Goal: Task Accomplishment & Management: Manage account settings

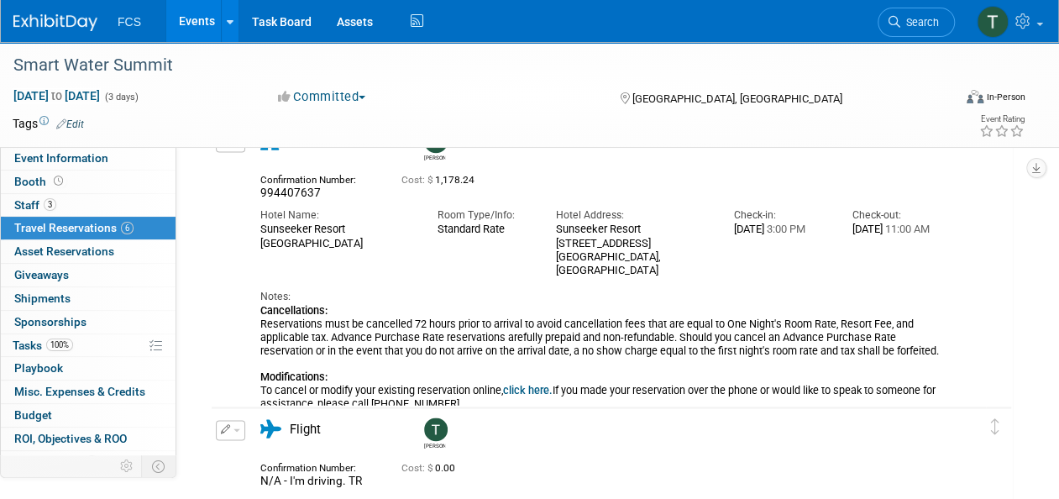
scroll to position [1127, 0]
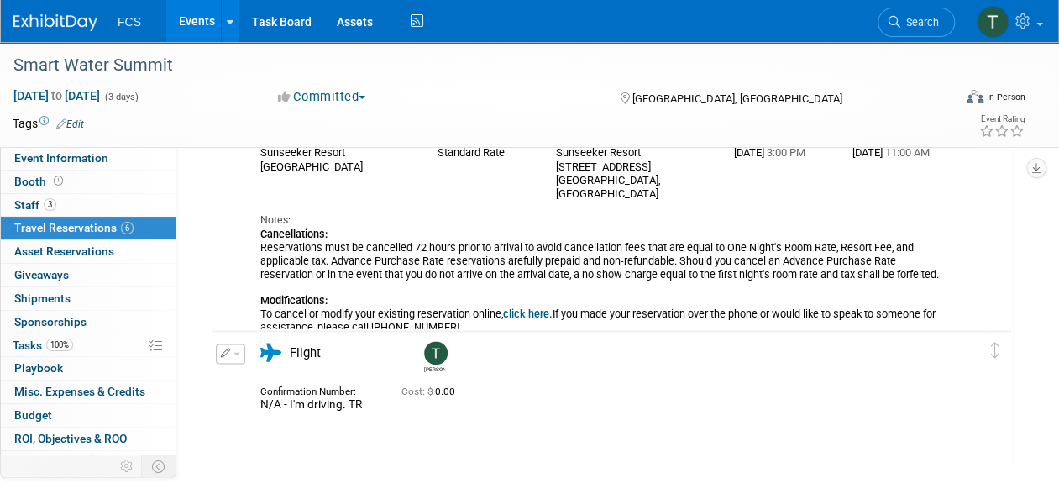
click at [237, 352] on span "button" at bounding box center [236, 353] width 7 height 3
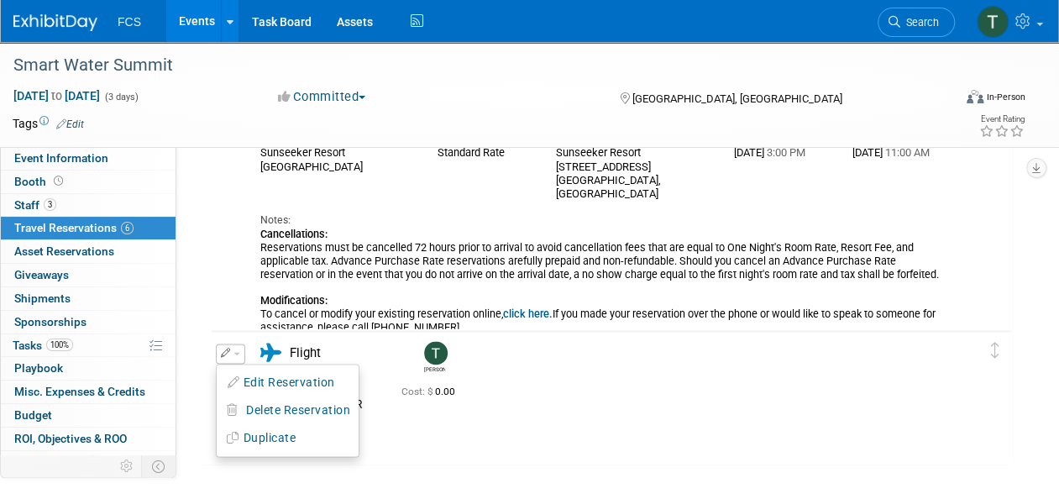
click at [558, 408] on div "Confirmation Number: N/A - I'm driving. TR Cost: $ 0.00" at bounding box center [603, 396] width 710 height 32
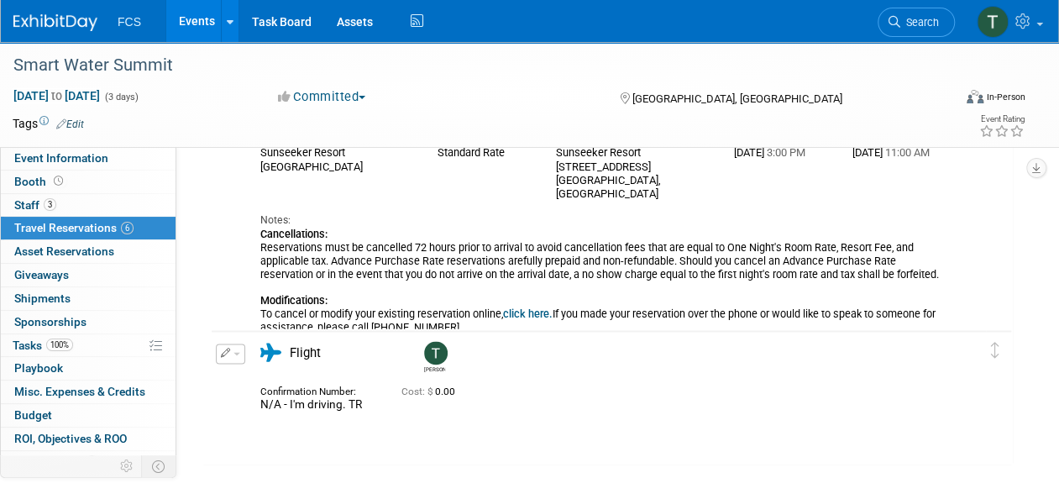
click at [294, 399] on span "N/A - I'm driving. TR" at bounding box center [311, 403] width 102 height 13
click at [232, 356] on button "button" at bounding box center [230, 353] width 29 height 20
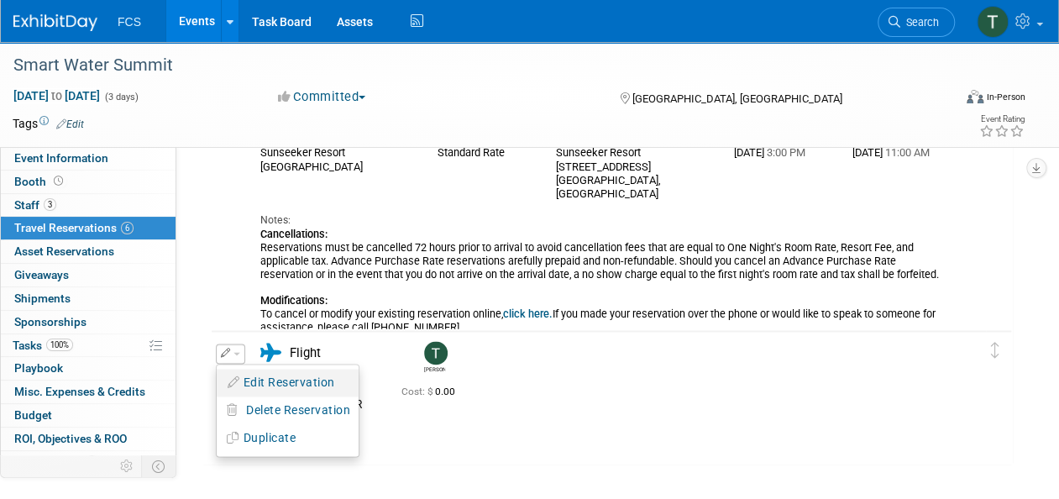
click at [264, 377] on button "Edit Reservation" at bounding box center [288, 382] width 142 height 24
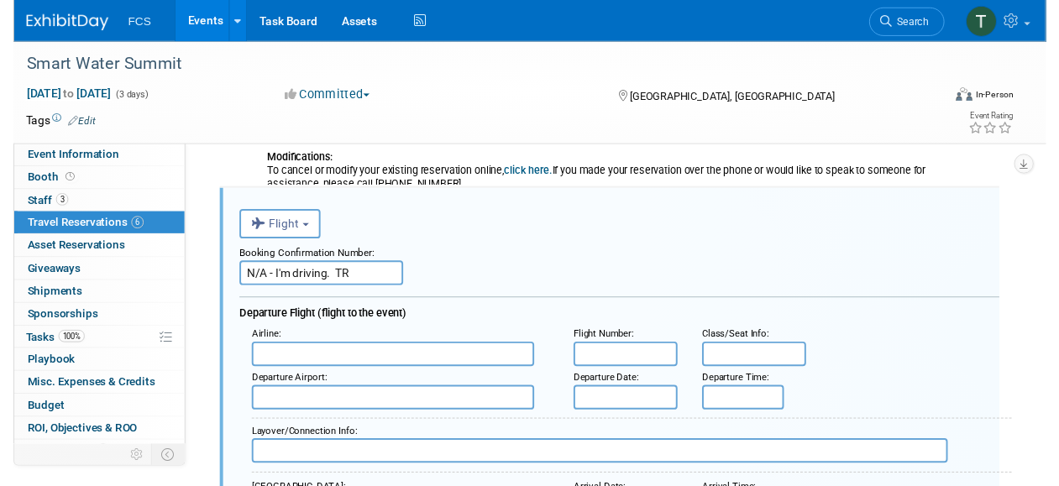
scroll to position [0, 0]
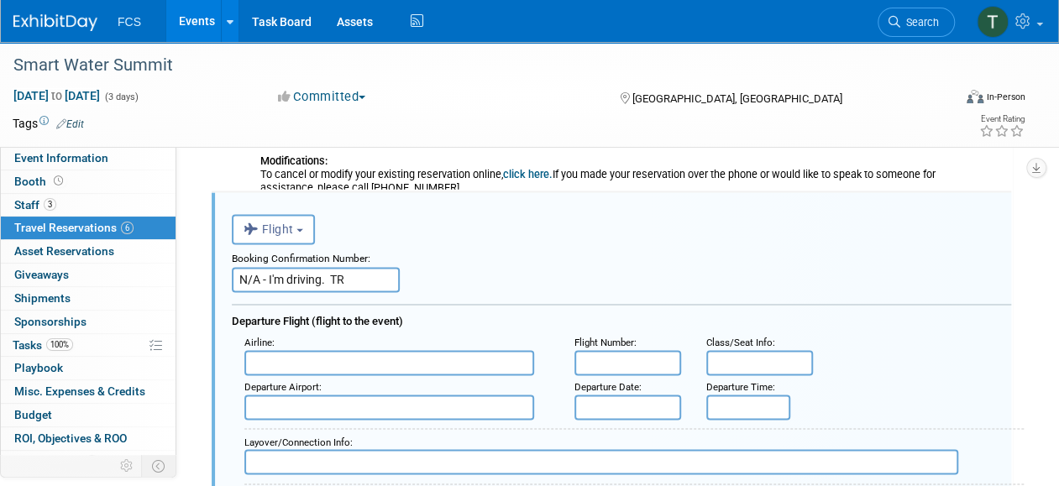
click at [369, 284] on input "N/A - I'm driving. TR" at bounding box center [316, 279] width 168 height 25
type input "N"
click at [261, 282] on input "text" at bounding box center [316, 279] width 168 height 25
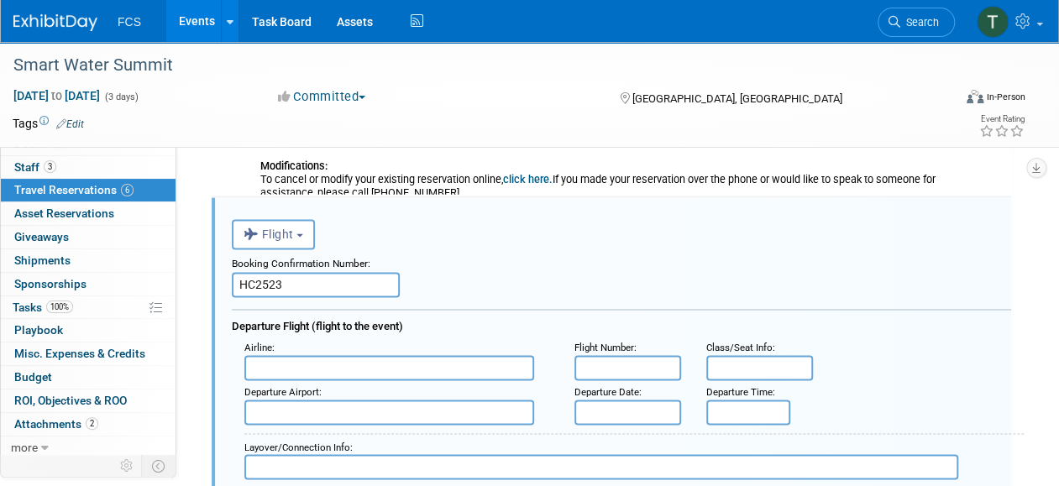
scroll to position [1345, 0]
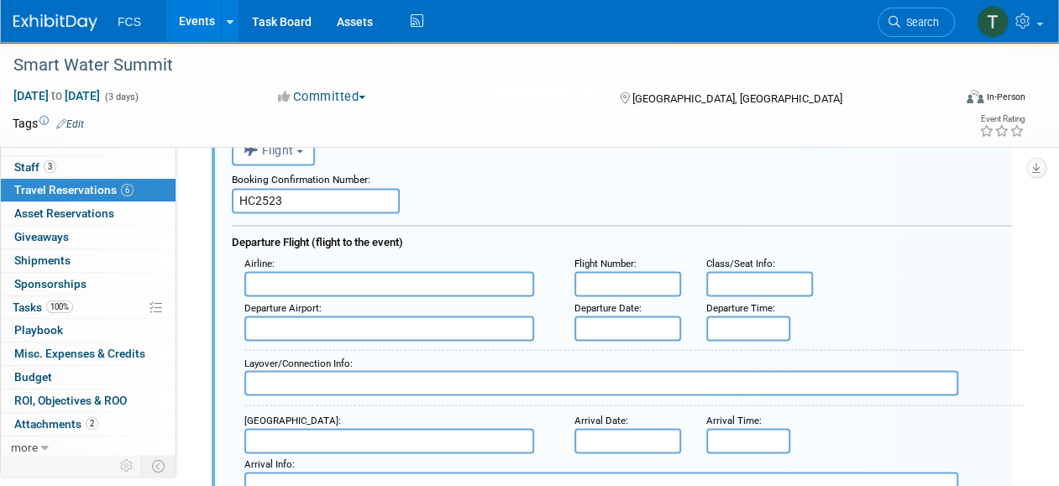
type input "HC2523"
click at [333, 280] on input "text" at bounding box center [389, 283] width 290 height 25
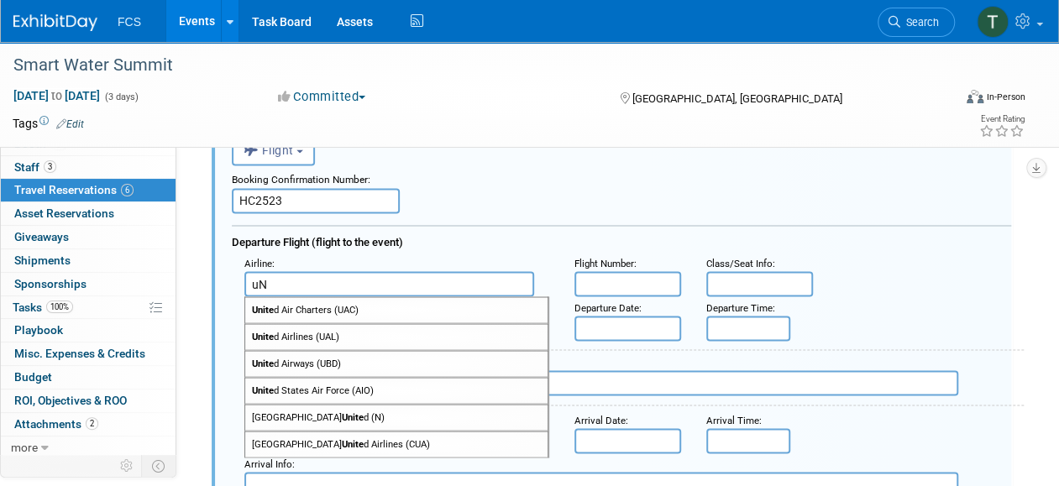
type input "u"
click at [307, 332] on span "United Airlines (UAL)" at bounding box center [396, 336] width 302 height 25
type input "United Airlines (UAL)"
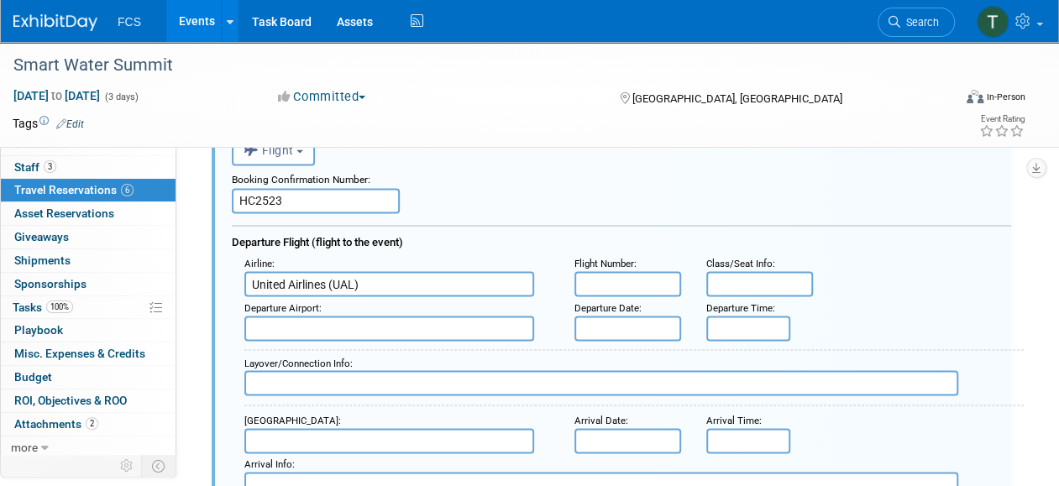
click at [592, 274] on input "text" at bounding box center [627, 283] width 107 height 25
type input "UA 1361"
click at [717, 280] on input "text" at bounding box center [759, 283] width 107 height 25
type input "Coach"
click at [291, 328] on input "text" at bounding box center [389, 328] width 290 height 25
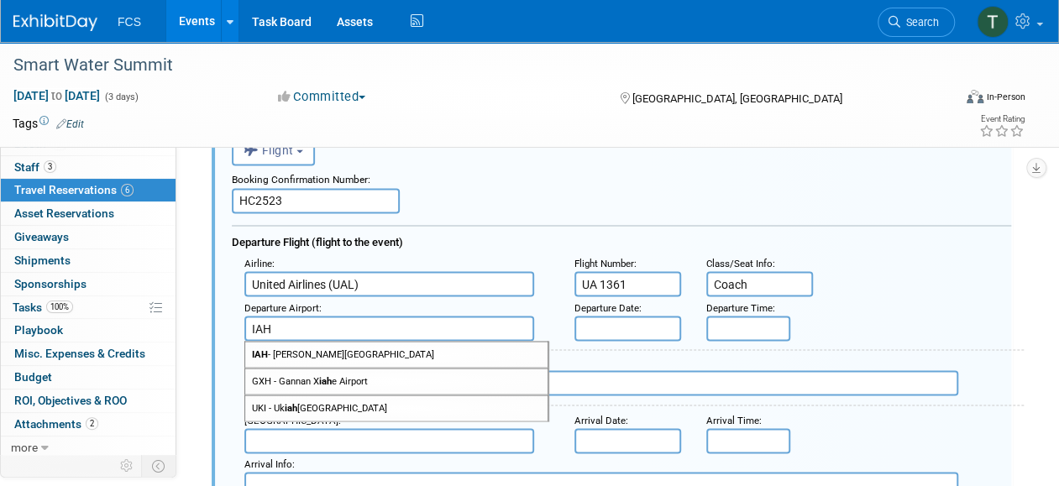
click at [309, 356] on span "IAH - [PERSON_NAME][GEOGRAPHIC_DATA]" at bounding box center [396, 354] width 302 height 25
type input "IAH - [PERSON_NAME][GEOGRAPHIC_DATA]"
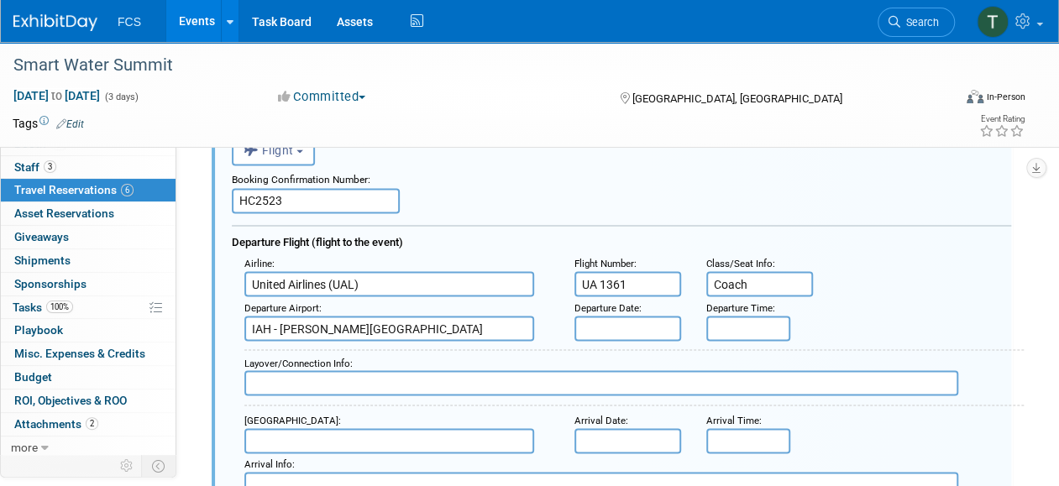
click at [595, 324] on input "text" at bounding box center [627, 328] width 107 height 25
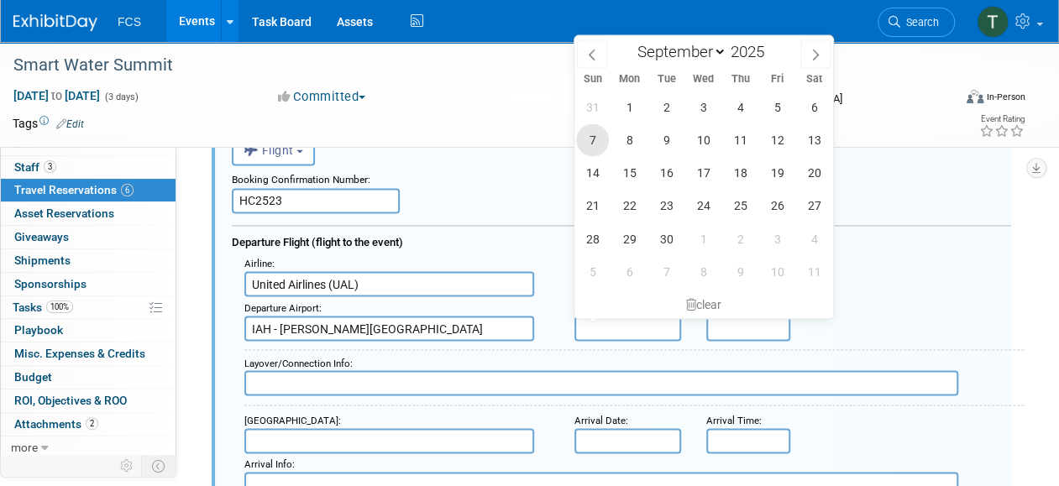
click at [589, 144] on span "7" at bounding box center [592, 139] width 33 height 33
type input "[DATE]"
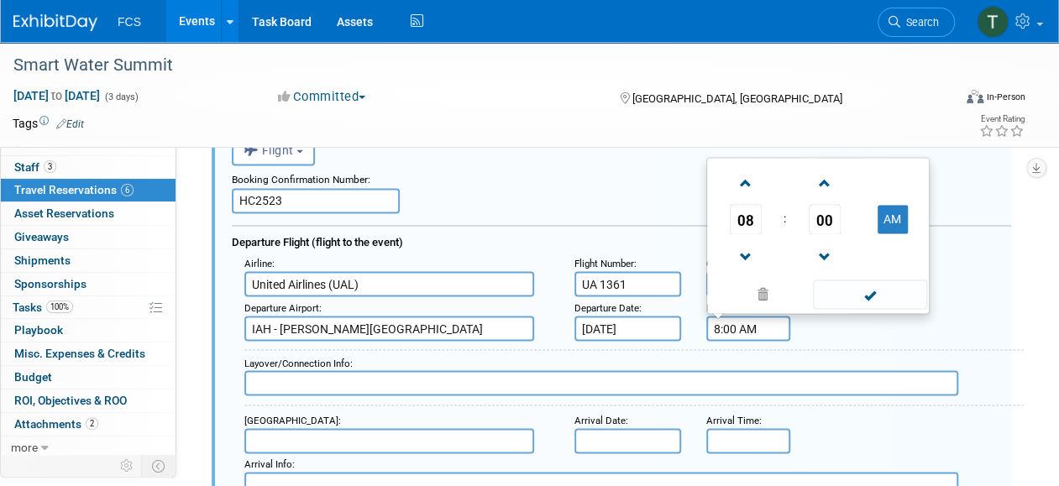
click at [720, 327] on input "8:00 AM" at bounding box center [748, 328] width 84 height 25
click at [746, 187] on span at bounding box center [745, 183] width 29 height 29
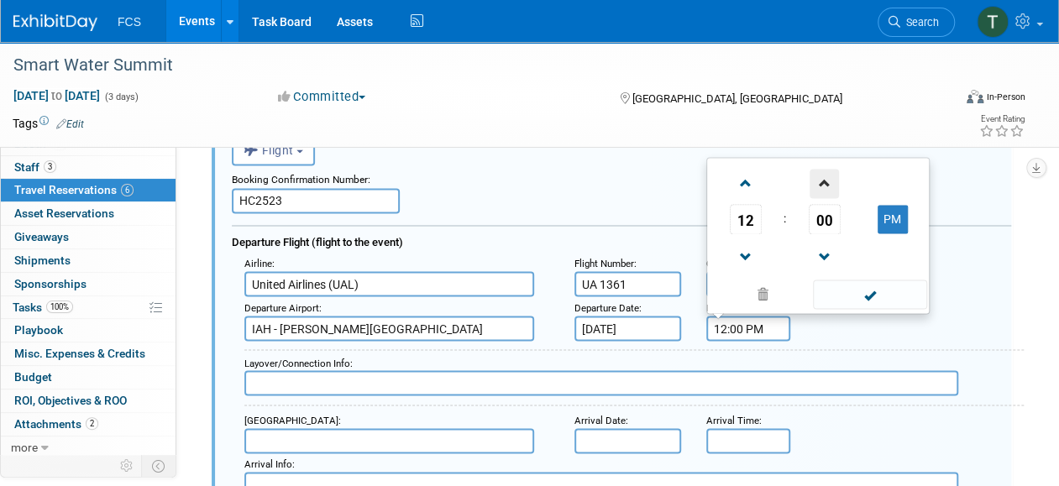
click at [825, 195] on span at bounding box center [823, 183] width 29 height 29
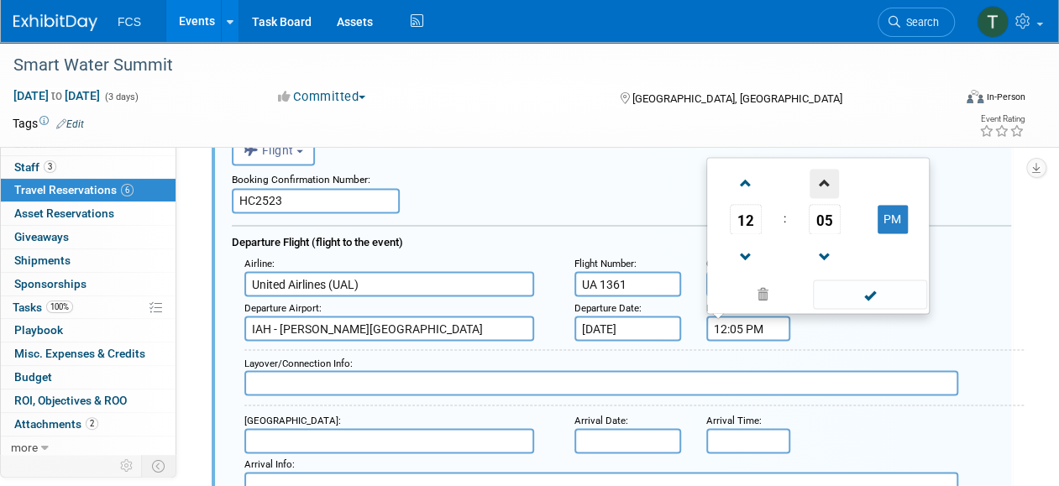
click at [825, 195] on span at bounding box center [823, 183] width 29 height 29
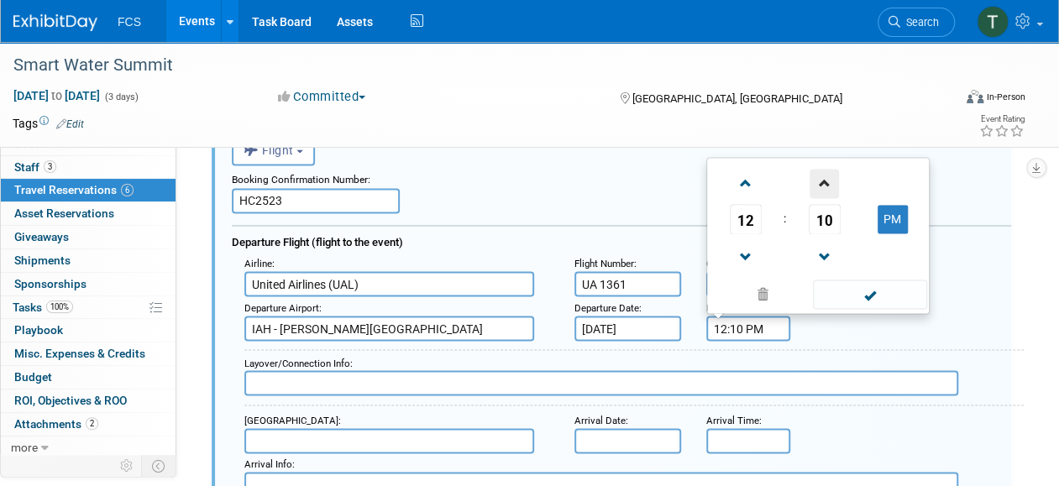
click at [825, 195] on span at bounding box center [823, 183] width 29 height 29
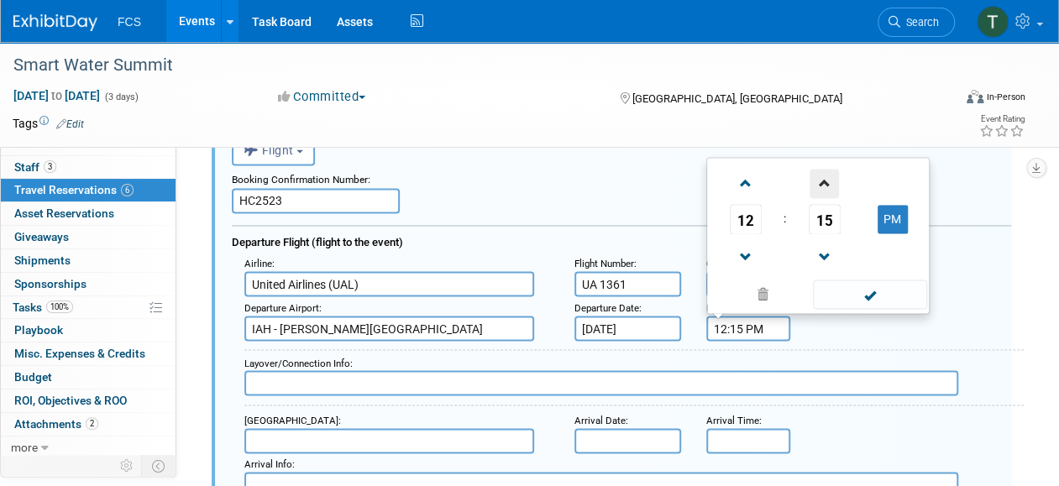
click at [825, 195] on span at bounding box center [823, 183] width 29 height 29
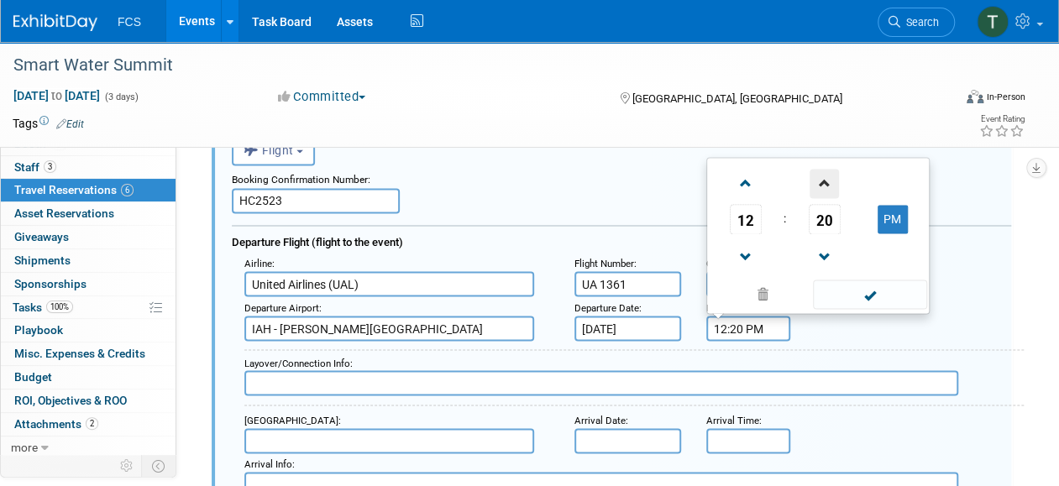
click at [825, 195] on span at bounding box center [823, 183] width 29 height 29
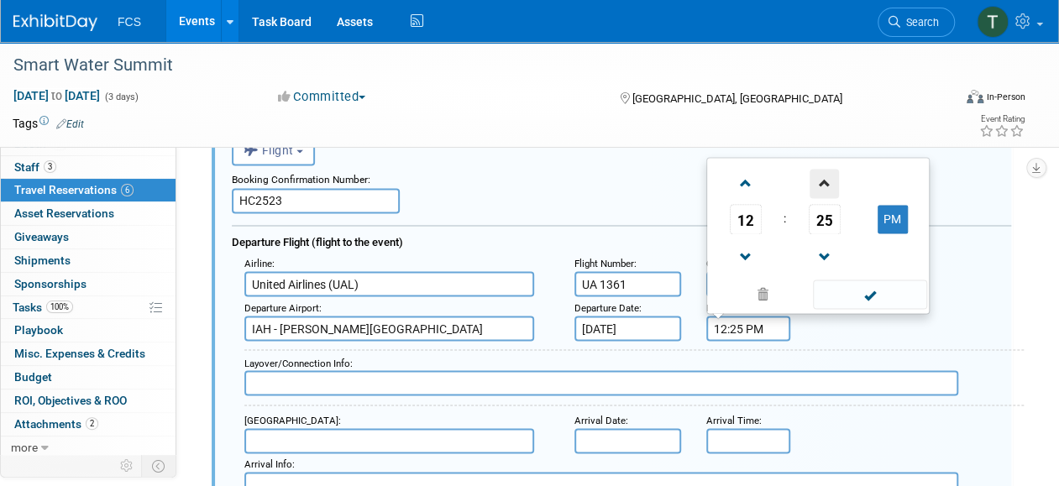
click at [825, 195] on span at bounding box center [823, 183] width 29 height 29
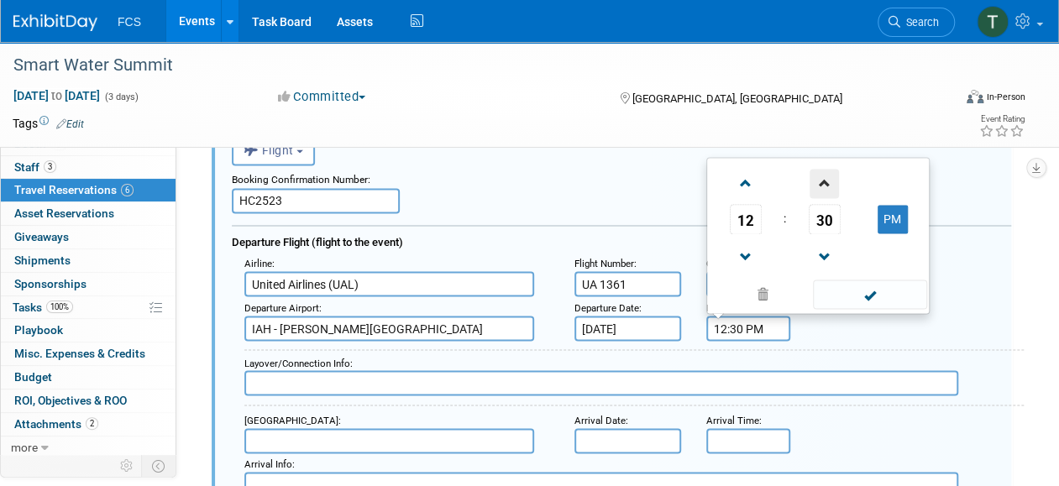
click at [825, 195] on span at bounding box center [823, 183] width 29 height 29
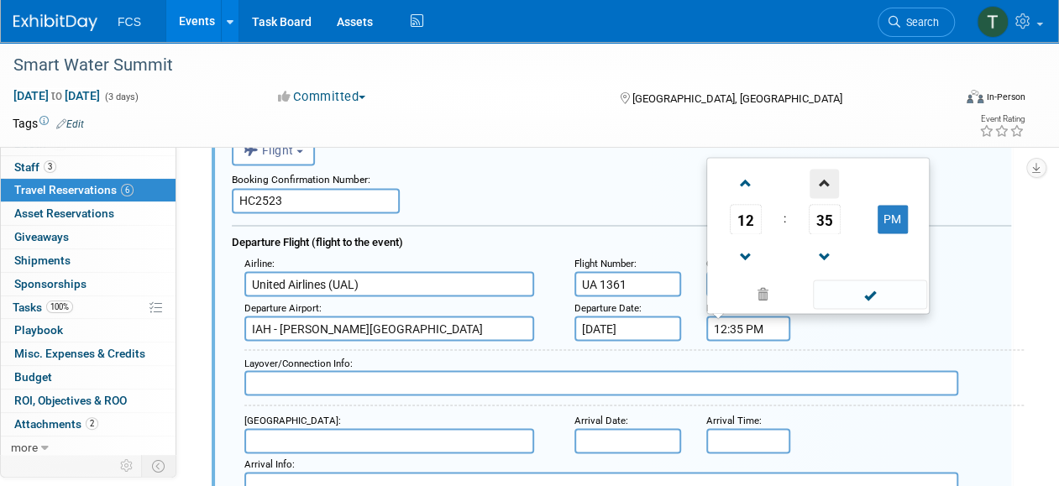
click at [825, 195] on span at bounding box center [823, 183] width 29 height 29
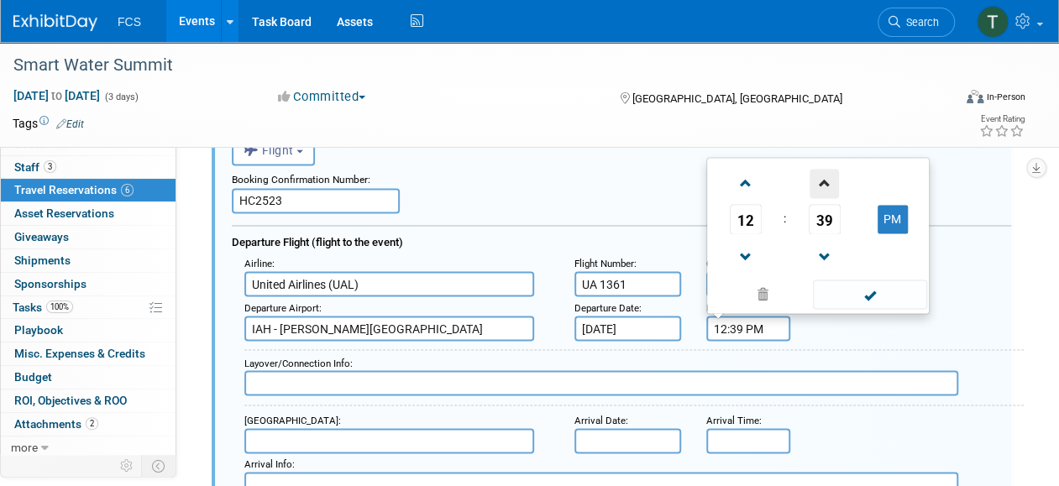
type input "12:40 PM"
click at [875, 289] on span at bounding box center [869, 294] width 113 height 29
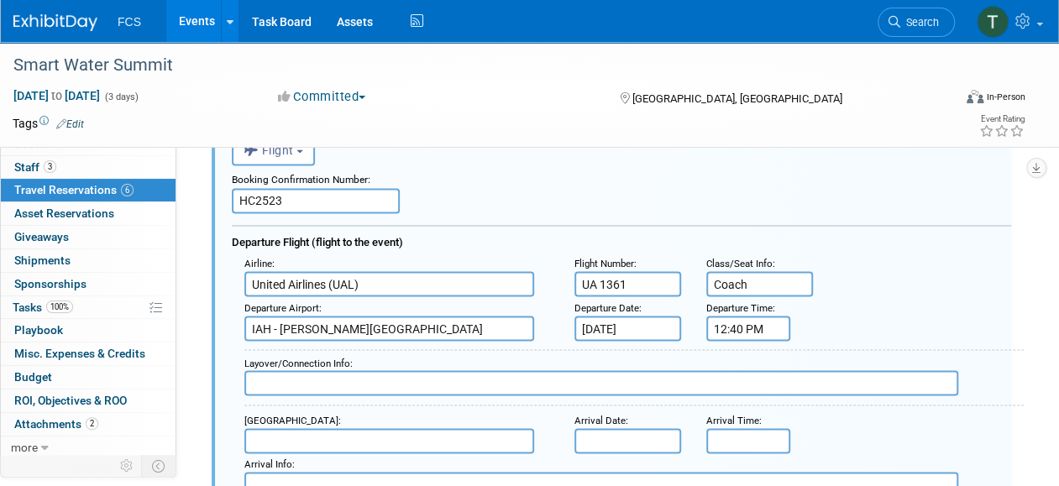
click at [333, 378] on input "text" at bounding box center [601, 382] width 714 height 25
type input "N/A"
click at [296, 432] on input "text" at bounding box center [389, 440] width 290 height 25
click at [320, 441] on input "text" at bounding box center [389, 440] width 290 height 25
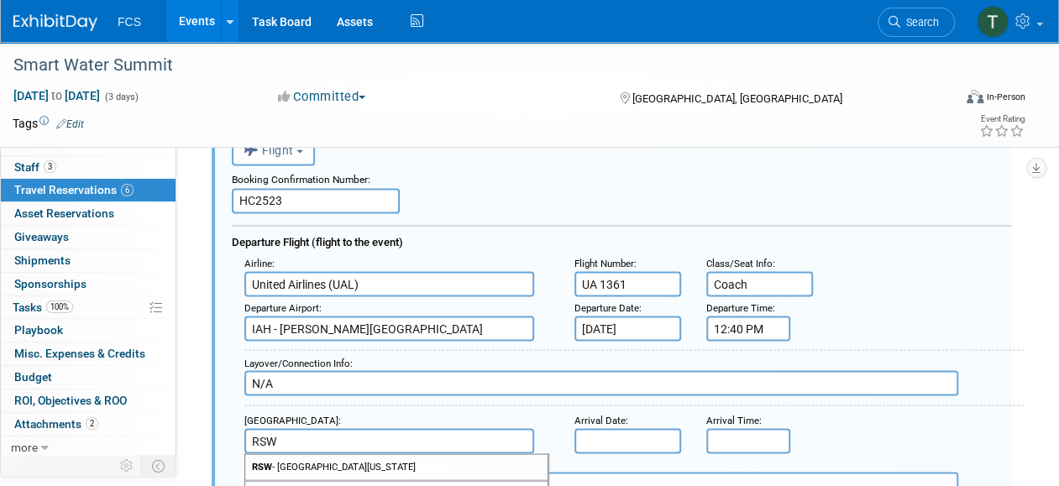
click at [343, 461] on span "RSW - [GEOGRAPHIC_DATA][US_STATE]" at bounding box center [396, 466] width 302 height 25
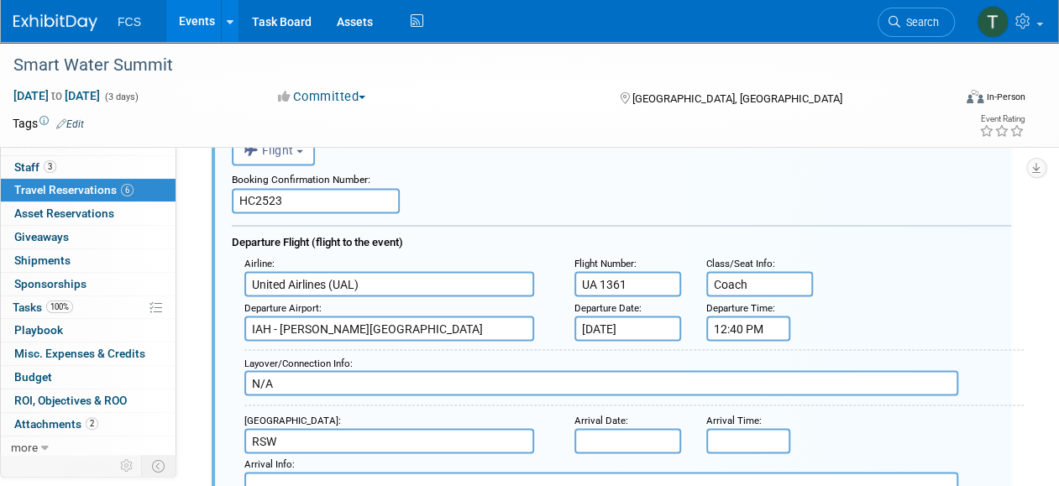
type input "RSW - [GEOGRAPHIC_DATA][US_STATE]"
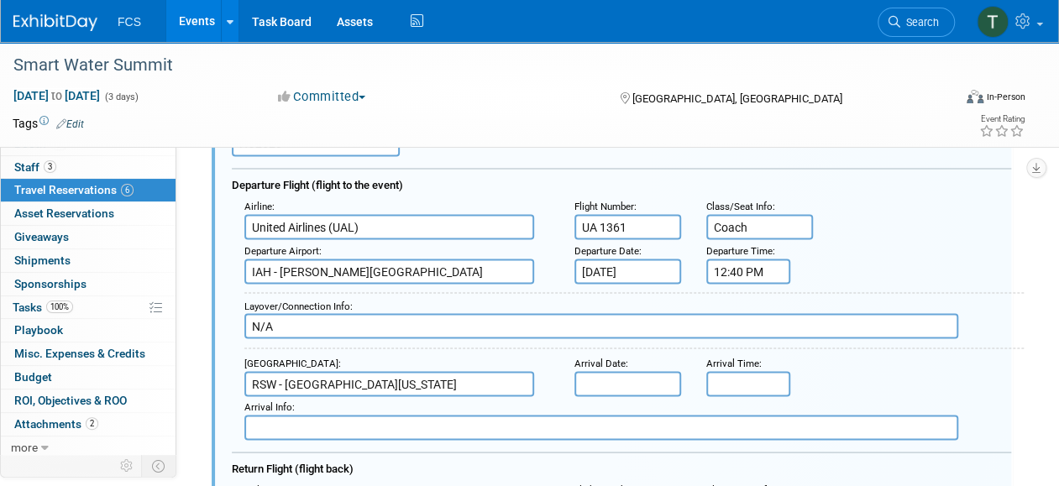
scroll to position [1429, 0]
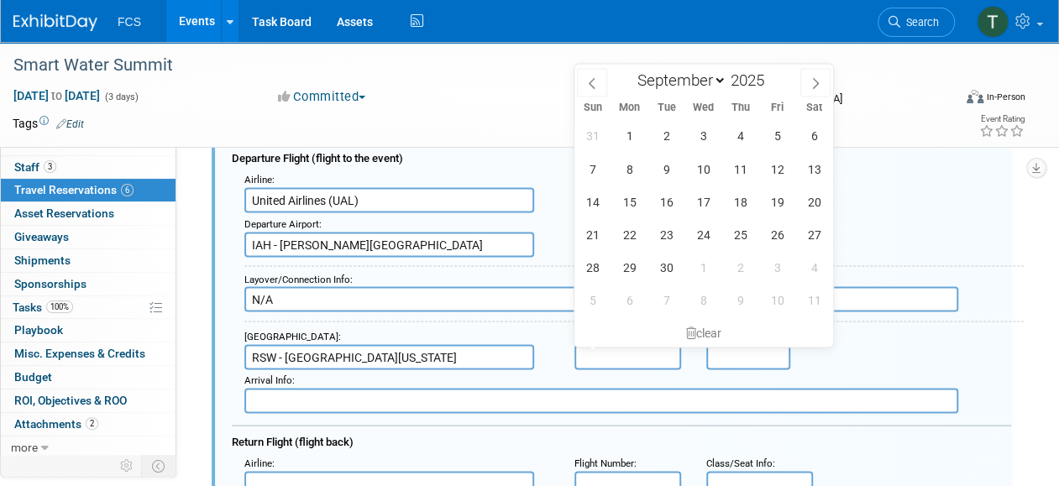
click at [603, 356] on input "text" at bounding box center [627, 356] width 107 height 25
click at [598, 170] on span "7" at bounding box center [592, 168] width 33 height 33
type input "[DATE]"
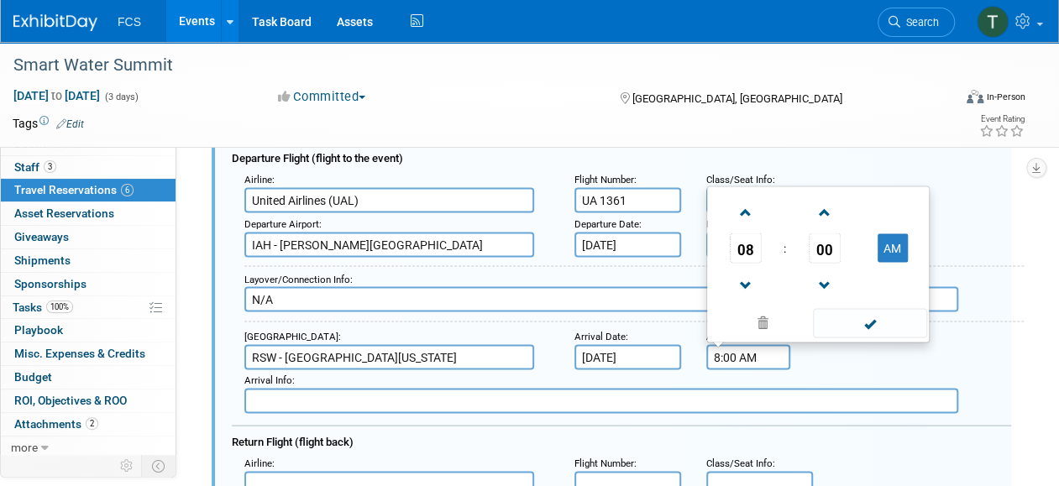
click at [723, 363] on input "8:00 AM" at bounding box center [748, 356] width 84 height 25
click at [745, 215] on span at bounding box center [745, 211] width 29 height 29
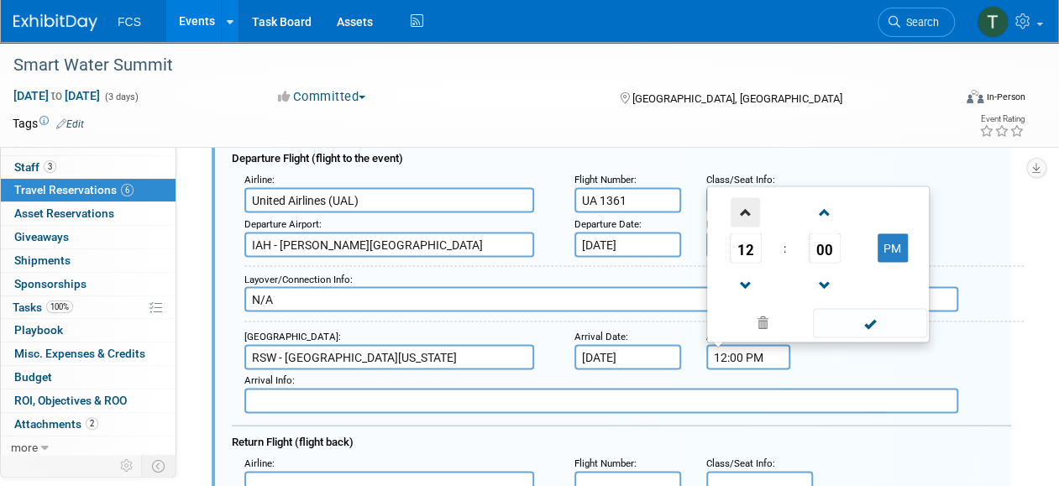
click at [745, 215] on span at bounding box center [745, 211] width 29 height 29
click at [818, 213] on span at bounding box center [823, 211] width 29 height 29
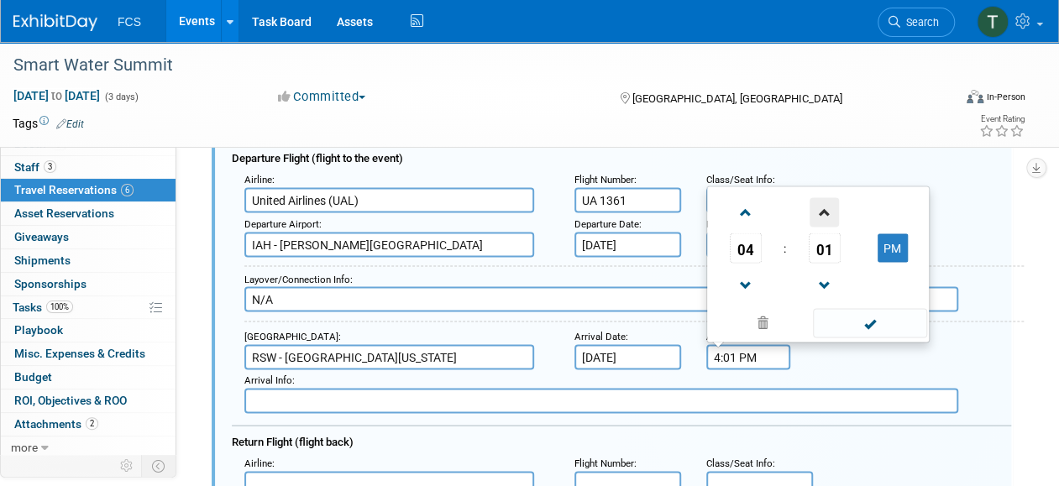
click at [818, 213] on span at bounding box center [823, 211] width 29 height 29
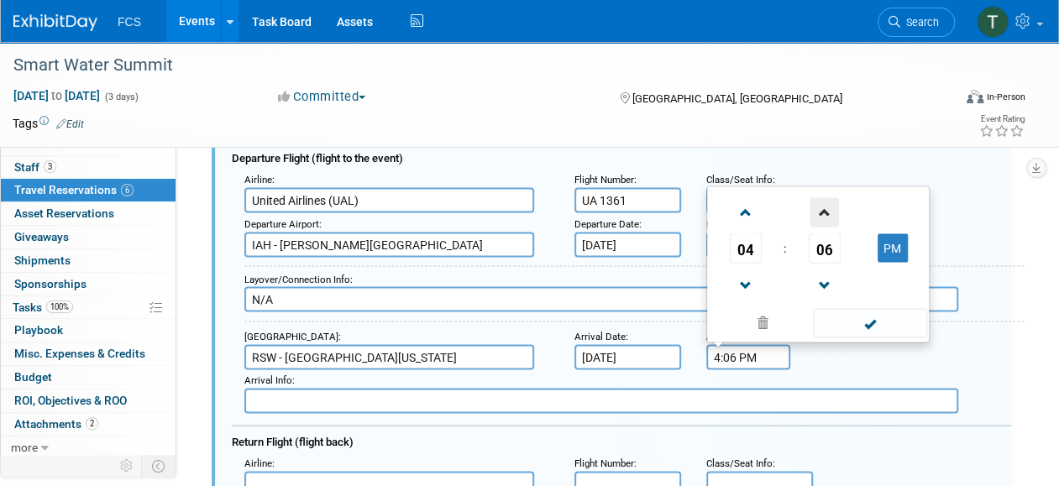
click at [818, 213] on span at bounding box center [823, 211] width 29 height 29
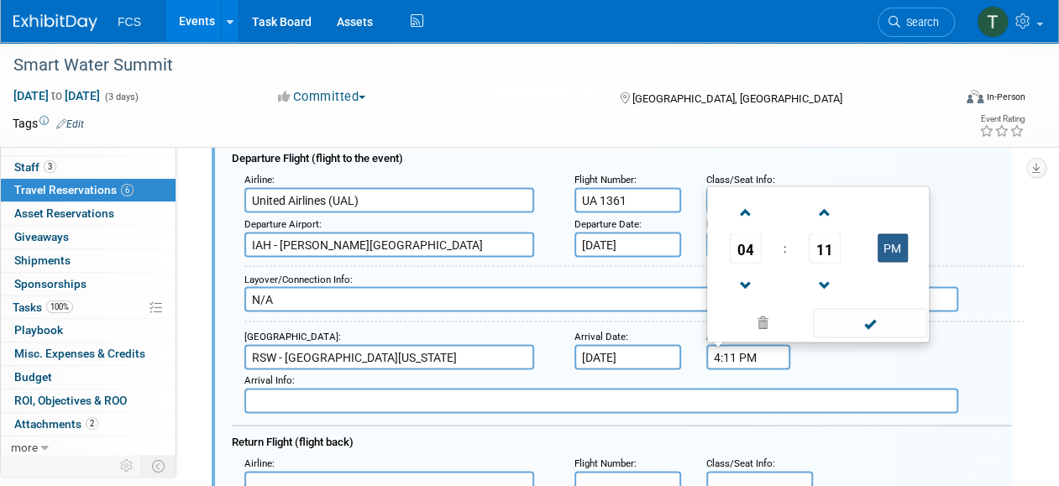
click at [885, 250] on button "PM" at bounding box center [892, 247] width 30 height 29
click at [885, 251] on button "AM" at bounding box center [892, 247] width 30 height 29
type input "4:11 PM"
click at [863, 318] on span at bounding box center [869, 322] width 113 height 29
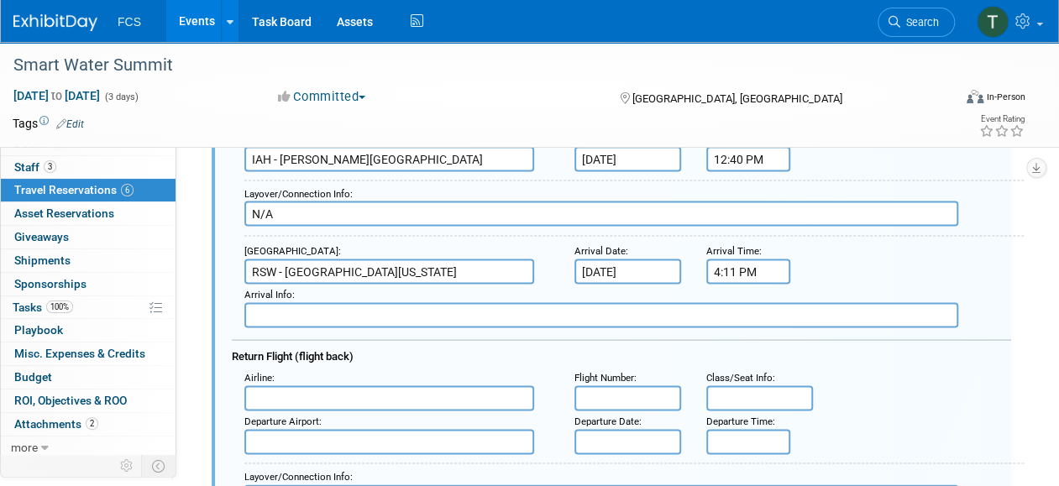
scroll to position [1597, 0]
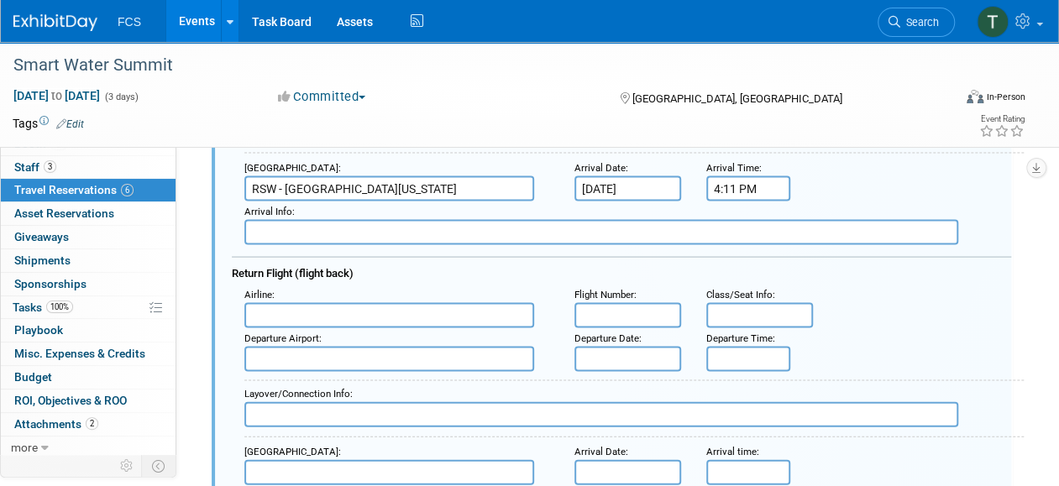
click at [346, 316] on input "text" at bounding box center [389, 315] width 290 height 25
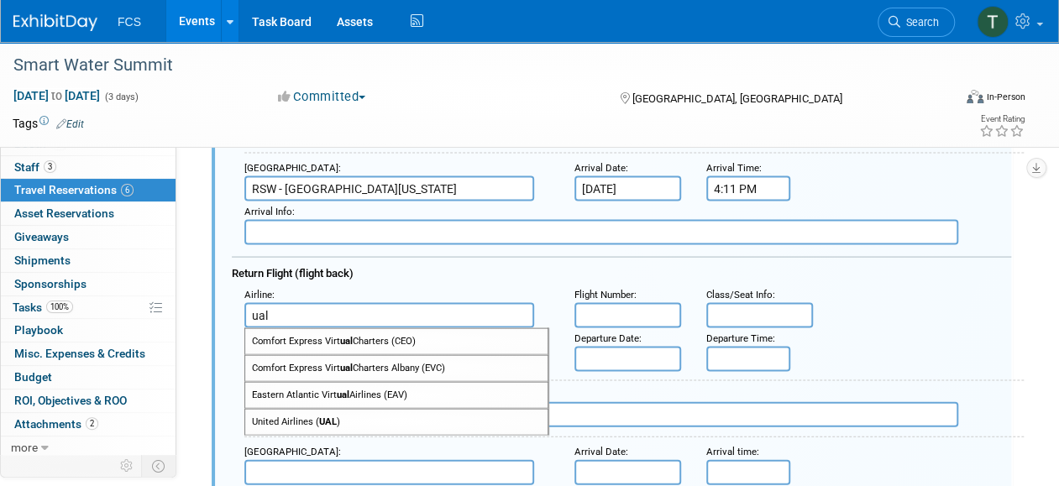
click at [326, 410] on span "United Airlines ( UAL )" at bounding box center [396, 422] width 302 height 25
type input "United Airlines (UAL)"
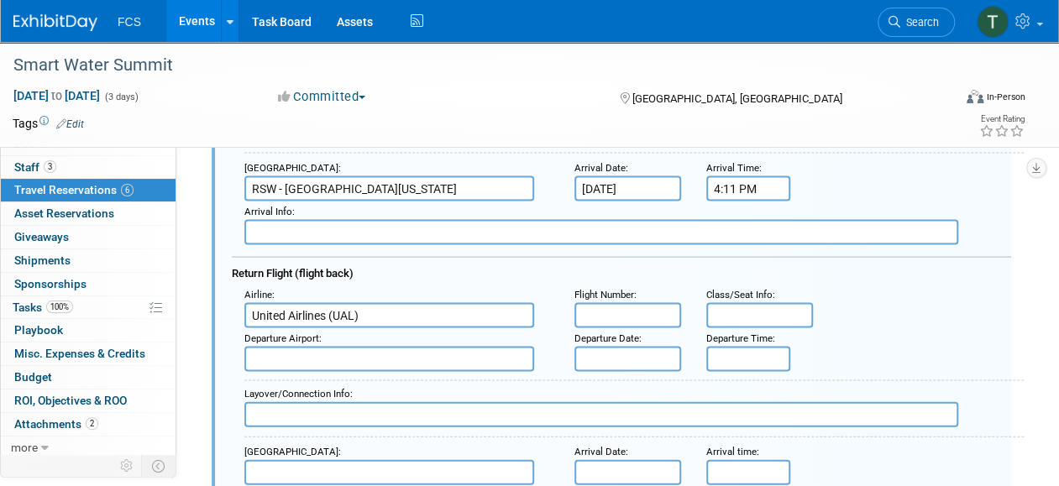
click at [600, 318] on input "text" at bounding box center [627, 315] width 107 height 25
type input "UA 1581"
click at [722, 317] on input "text" at bounding box center [759, 315] width 107 height 25
type input "Coach"
click at [448, 356] on input "text" at bounding box center [389, 359] width 290 height 25
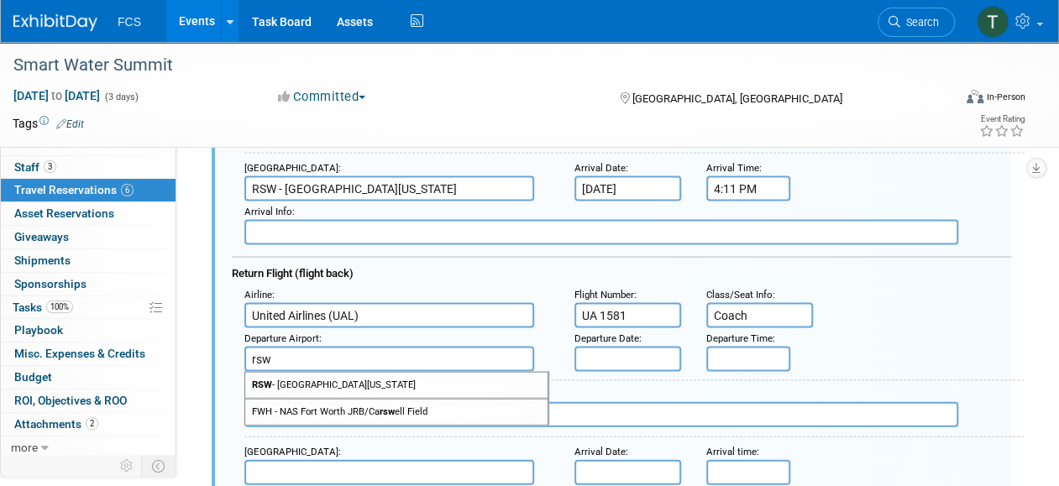
click at [339, 391] on span "RSW - [GEOGRAPHIC_DATA][US_STATE]" at bounding box center [396, 385] width 302 height 25
type input "RSW - [GEOGRAPHIC_DATA][US_STATE]"
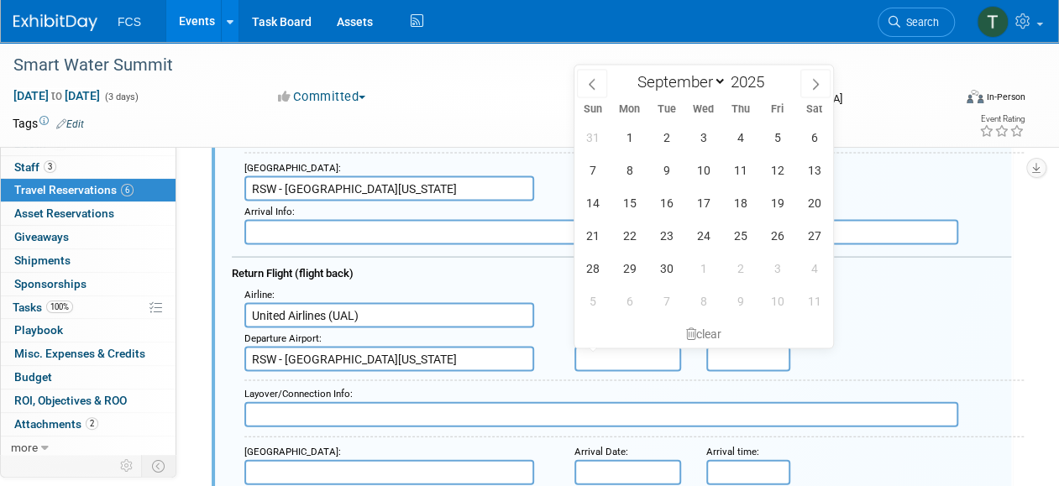
click at [584, 351] on input "text" at bounding box center [627, 359] width 107 height 25
click at [742, 168] on span "11" at bounding box center [740, 170] width 33 height 33
type input "[DATE]"
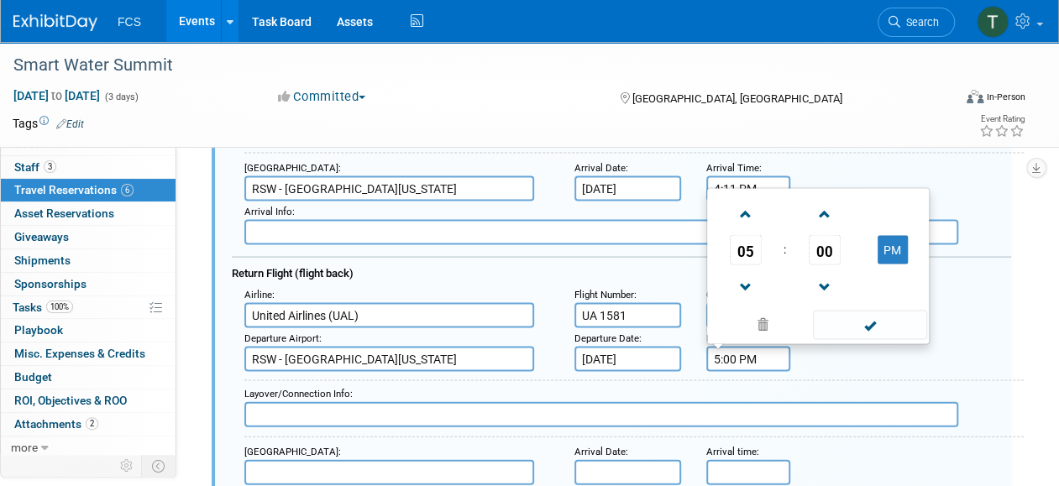
click at [732, 351] on input "5:00 PM" at bounding box center [748, 359] width 84 height 25
click at [821, 214] on span at bounding box center [823, 214] width 29 height 29
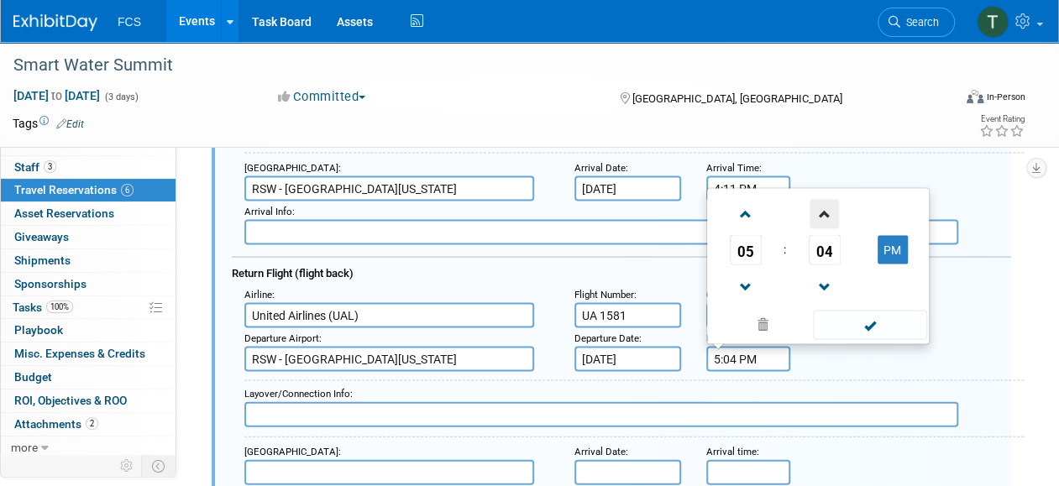
click at [821, 214] on span at bounding box center [823, 214] width 29 height 29
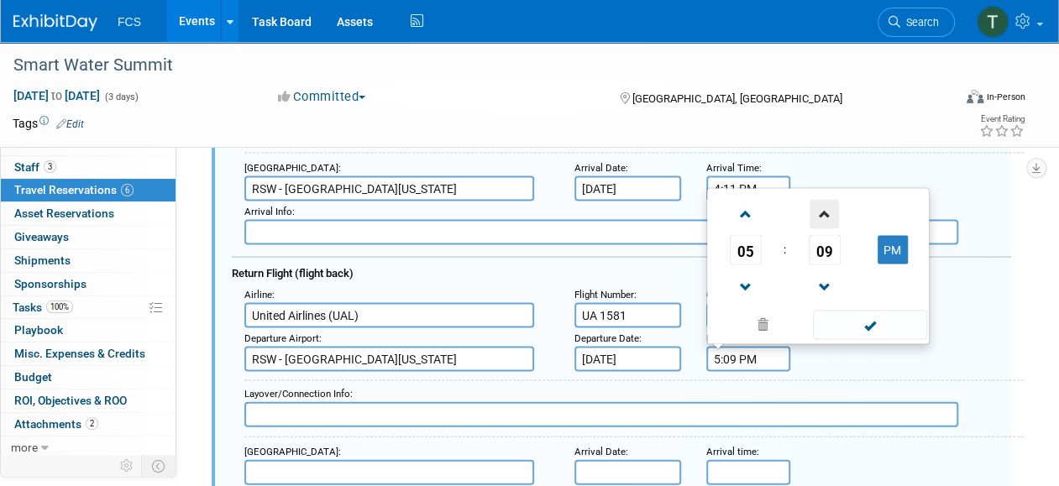
click at [821, 214] on span at bounding box center [823, 214] width 29 height 29
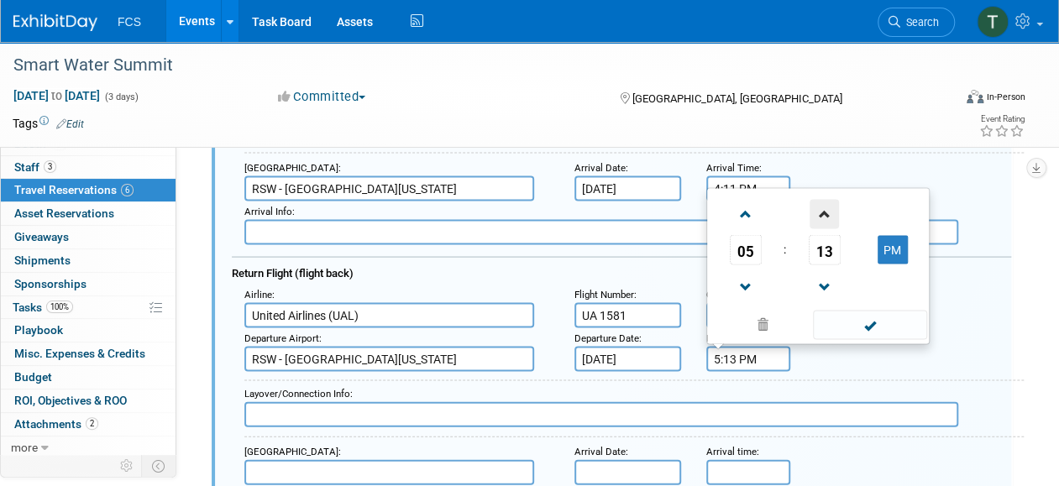
type input "5:14 PM"
click at [872, 323] on span at bounding box center [869, 325] width 113 height 29
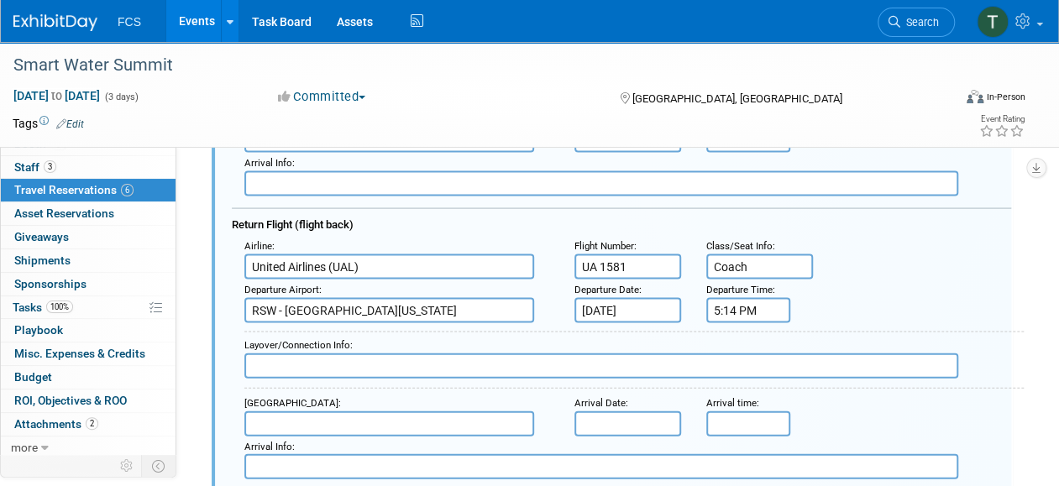
scroll to position [1681, 0]
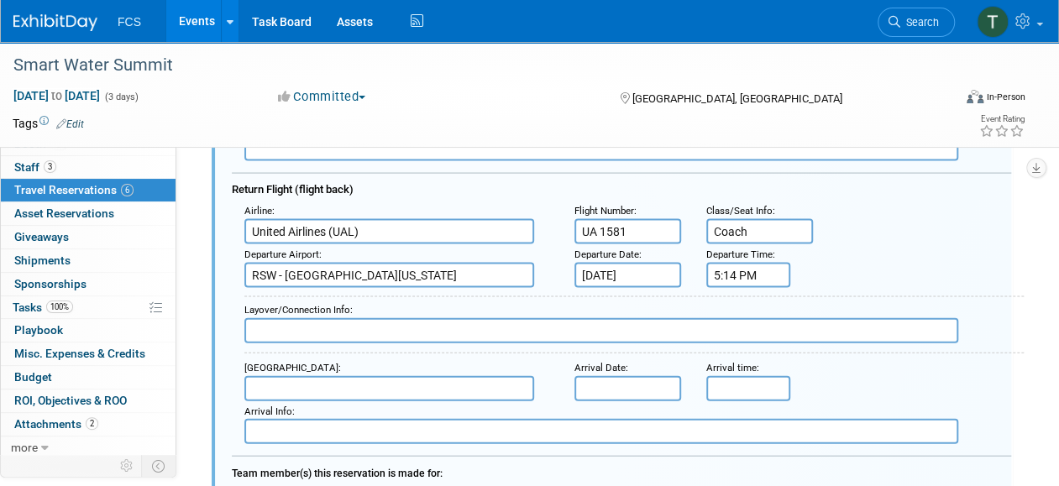
click at [461, 331] on input "text" at bounding box center [601, 330] width 714 height 25
type input "N/A"
click at [401, 385] on input "text" at bounding box center [389, 388] width 290 height 25
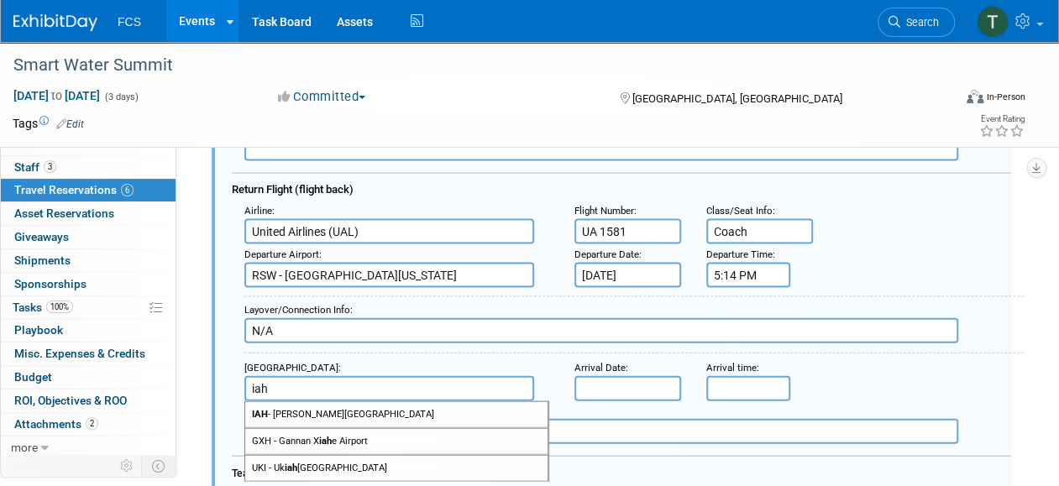
click at [386, 410] on span "IAH - [PERSON_NAME][GEOGRAPHIC_DATA]" at bounding box center [396, 414] width 302 height 25
type input "IAH - [PERSON_NAME][GEOGRAPHIC_DATA]"
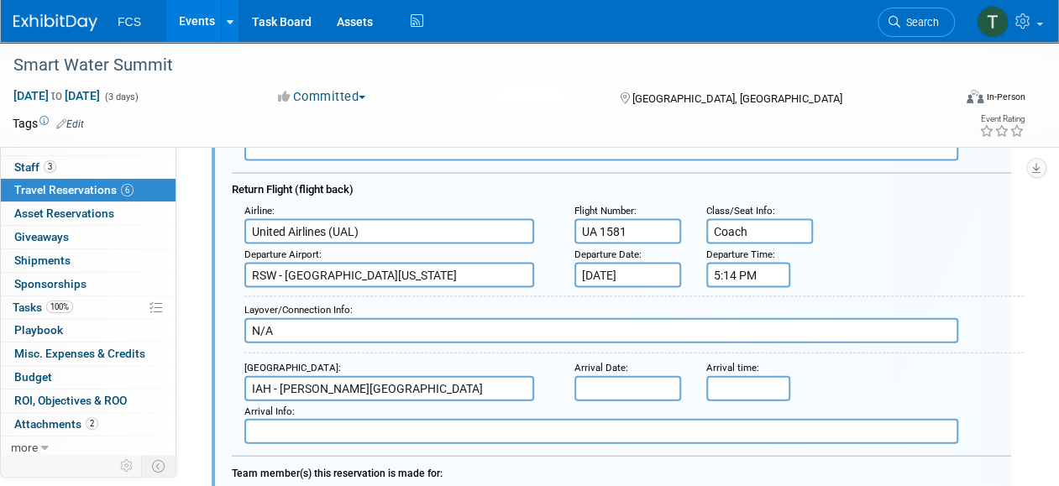
click at [616, 386] on input "text" at bounding box center [627, 388] width 107 height 25
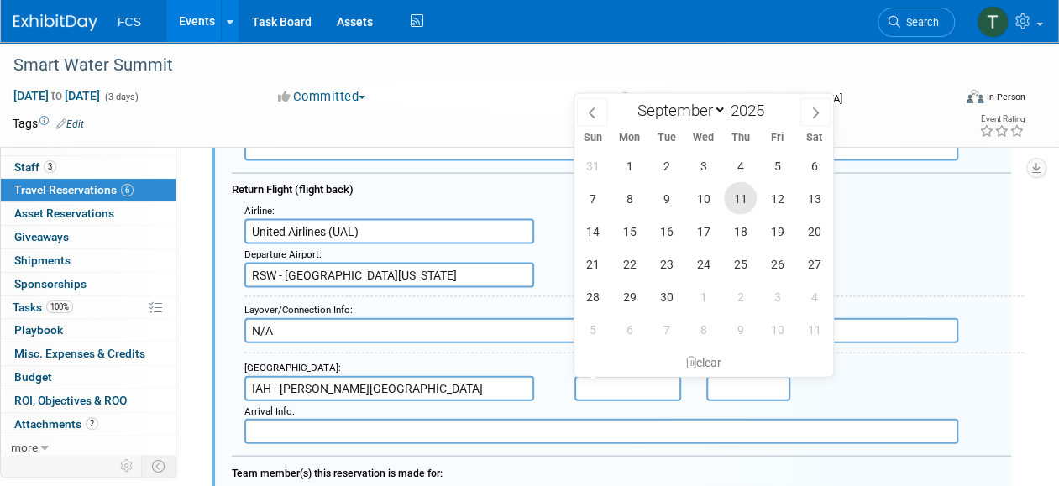
click at [746, 201] on span "11" at bounding box center [740, 198] width 33 height 33
type input "[DATE]"
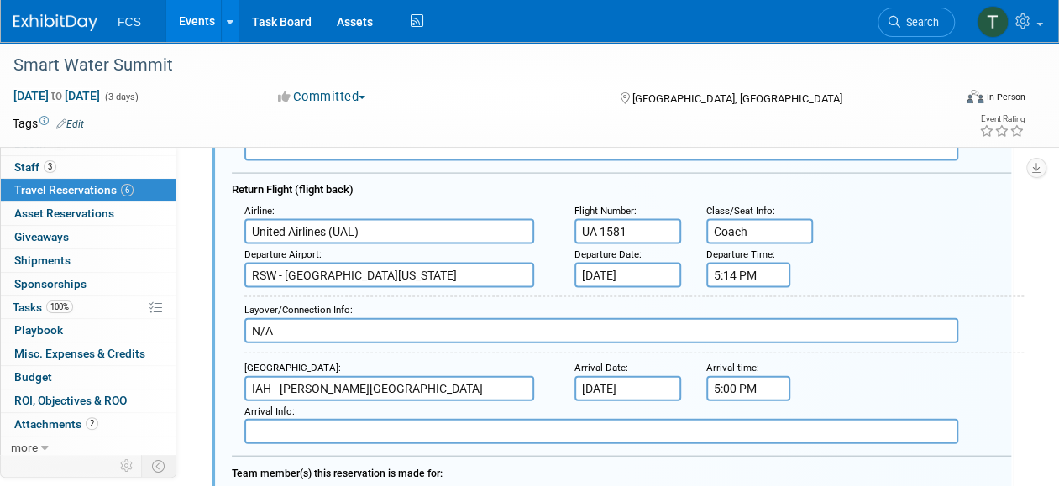
click at [756, 380] on input "5:00 PM" at bounding box center [748, 388] width 84 height 25
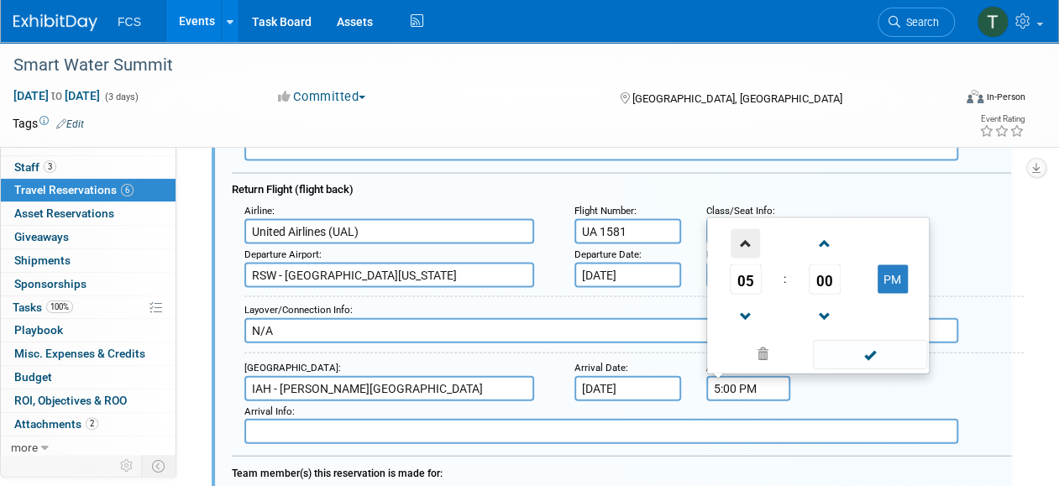
click at [752, 242] on span at bounding box center [745, 243] width 29 height 29
click at [825, 240] on span at bounding box center [823, 243] width 29 height 29
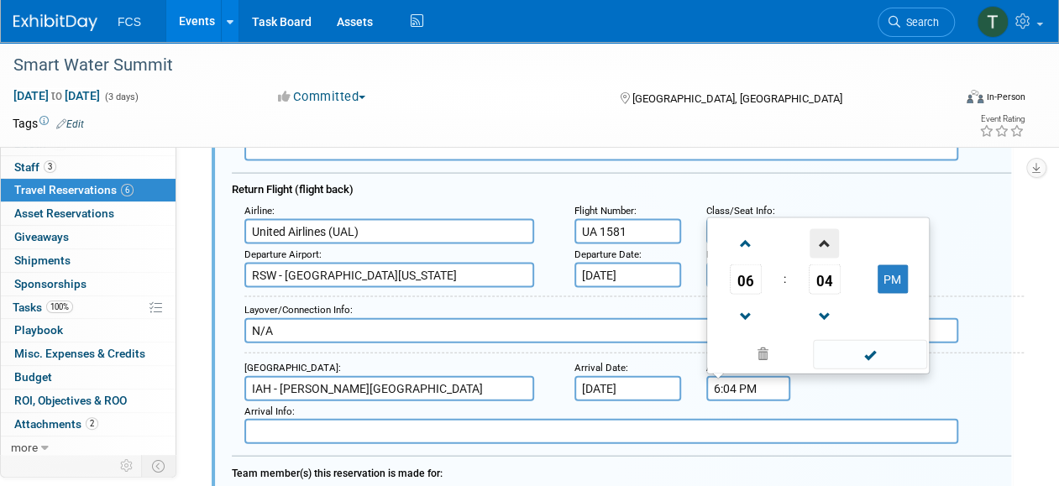
click at [825, 240] on span at bounding box center [823, 243] width 29 height 29
click at [831, 311] on span at bounding box center [823, 316] width 29 height 29
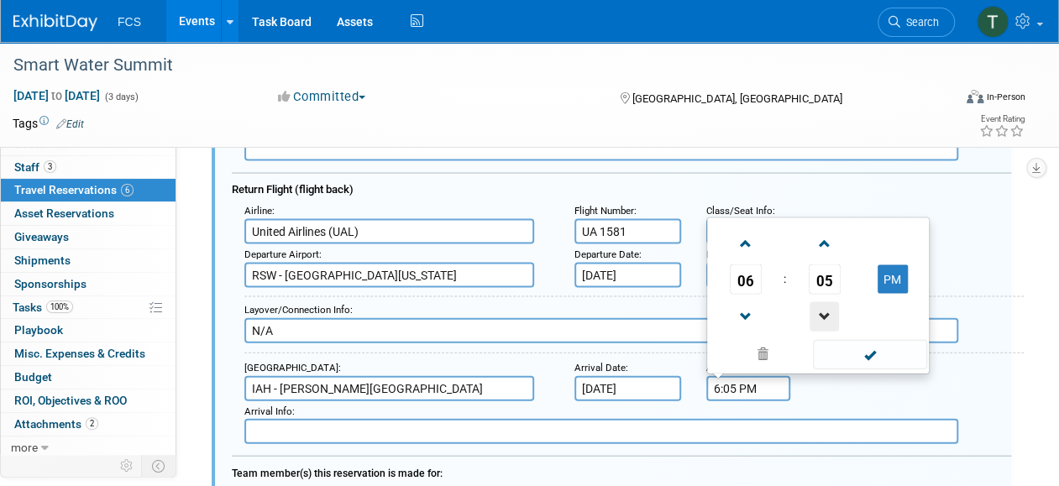
click at [830, 308] on span at bounding box center [823, 316] width 29 height 29
click at [830, 307] on span at bounding box center [823, 316] width 29 height 29
click at [829, 306] on span at bounding box center [823, 316] width 29 height 29
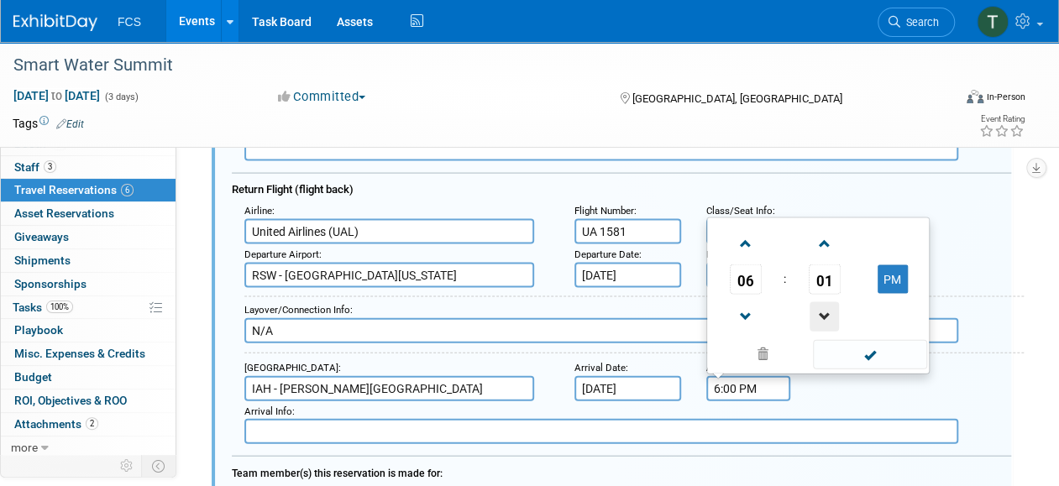
click at [829, 306] on span at bounding box center [823, 316] width 29 height 29
click at [732, 230] on span at bounding box center [745, 243] width 29 height 29
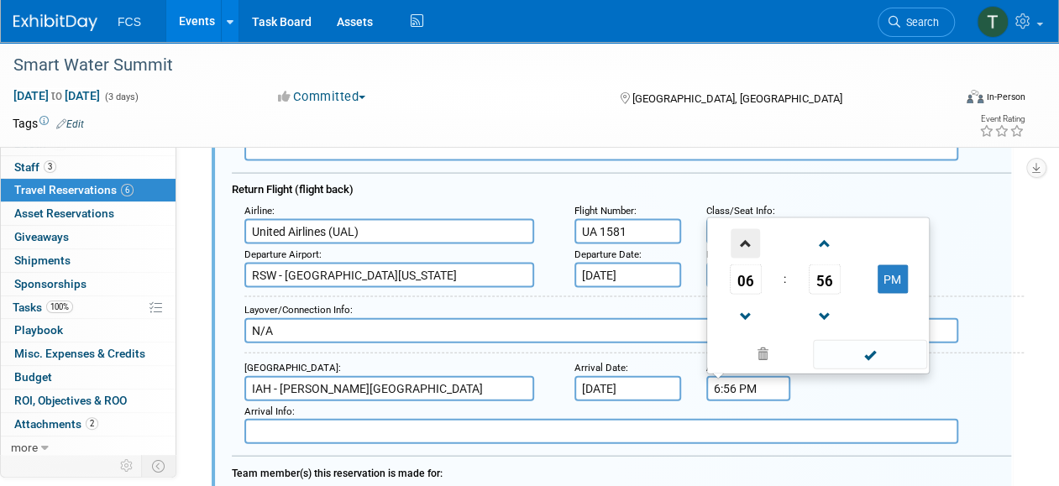
click at [746, 242] on span at bounding box center [745, 243] width 29 height 29
click at [756, 309] on span at bounding box center [745, 316] width 29 height 29
click at [809, 306] on span at bounding box center [823, 316] width 29 height 29
click at [814, 305] on span at bounding box center [823, 316] width 29 height 29
type input "6:54 PM"
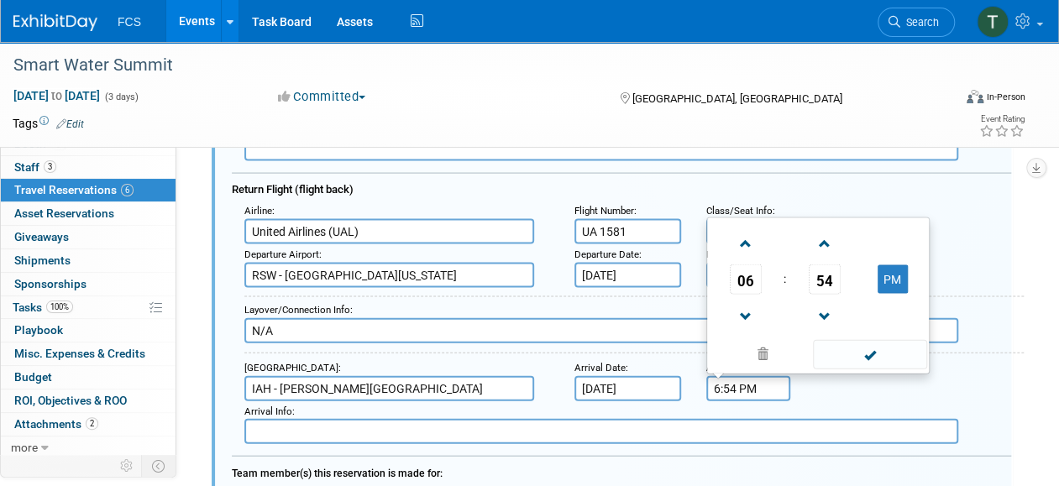
click at [874, 359] on span at bounding box center [869, 354] width 113 height 29
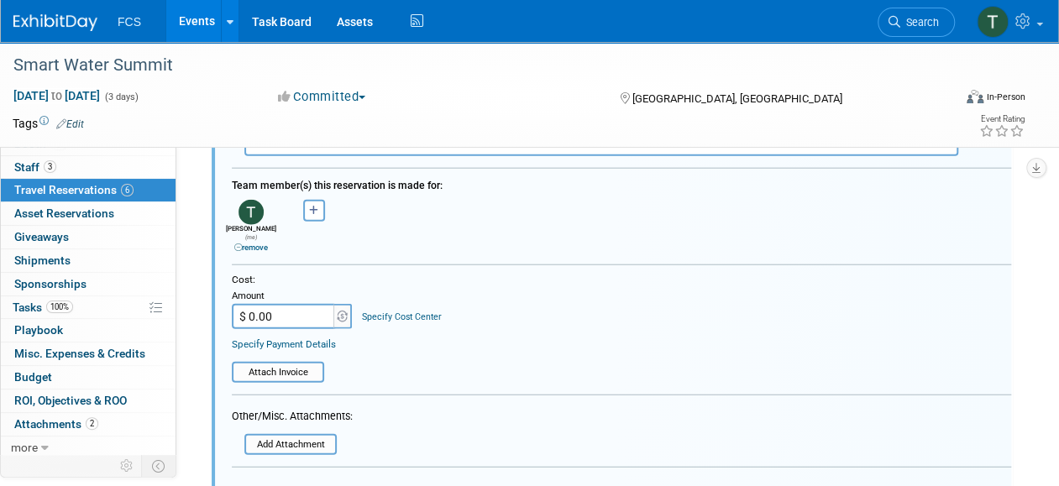
scroll to position [1933, 0]
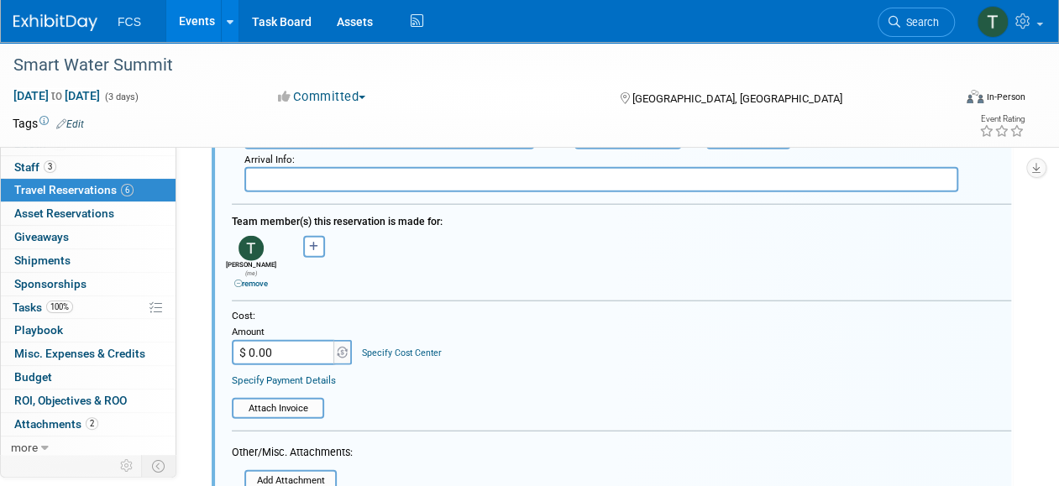
click at [291, 346] on input "$ 0.00" at bounding box center [284, 352] width 105 height 25
type input "$ 359.98"
click at [510, 390] on table "Attach Invoice" at bounding box center [621, 401] width 779 height 36
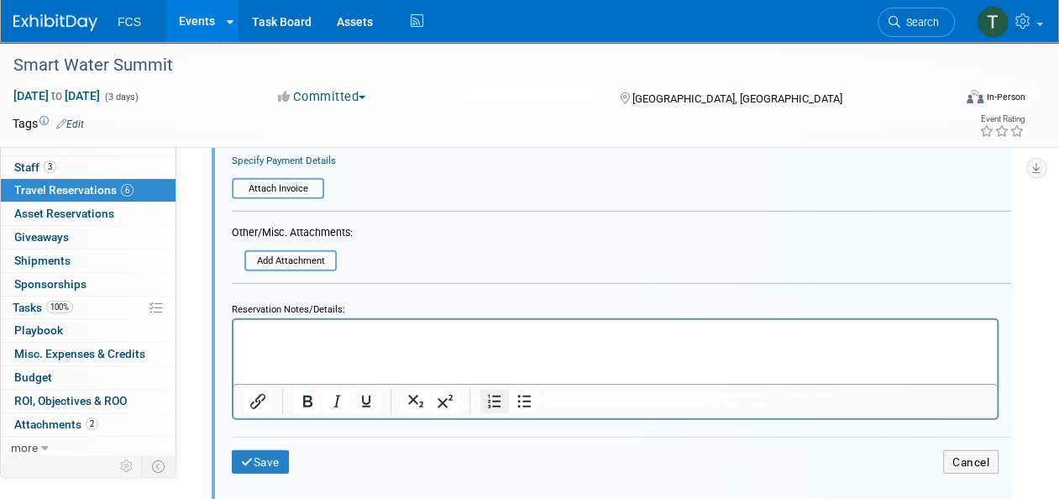
scroll to position [2178, 0]
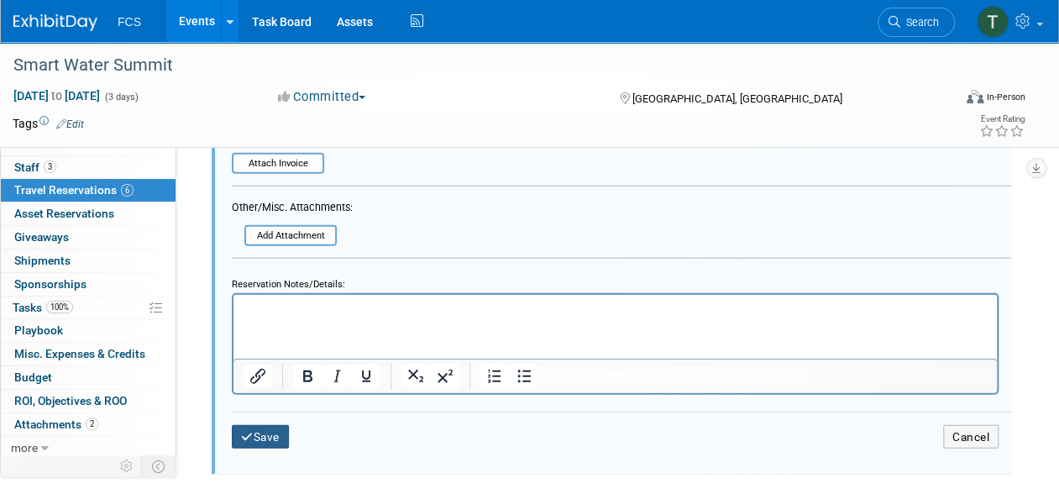
click at [261, 425] on button "Save" at bounding box center [260, 437] width 57 height 24
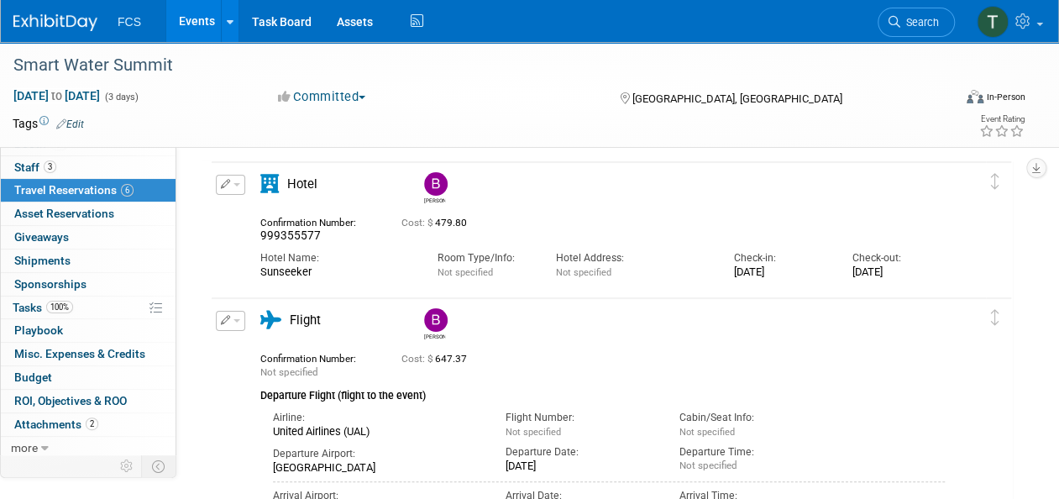
scroll to position [0, 0]
